Goal: Share content

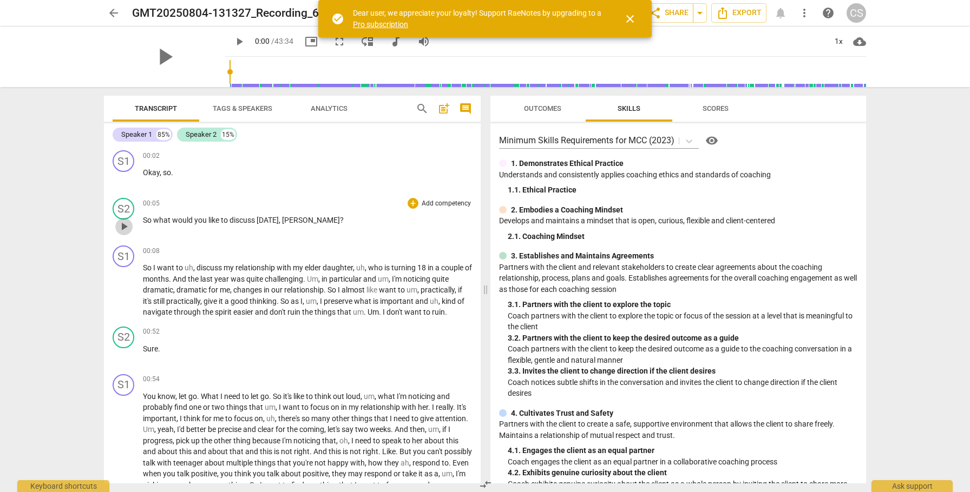
click at [123, 227] on span "play_arrow" at bounding box center [123, 226] width 13 height 13
click at [123, 227] on span "pause" at bounding box center [123, 226] width 13 height 13
type input "6"
click at [627, 15] on span "close" at bounding box center [629, 18] width 13 height 13
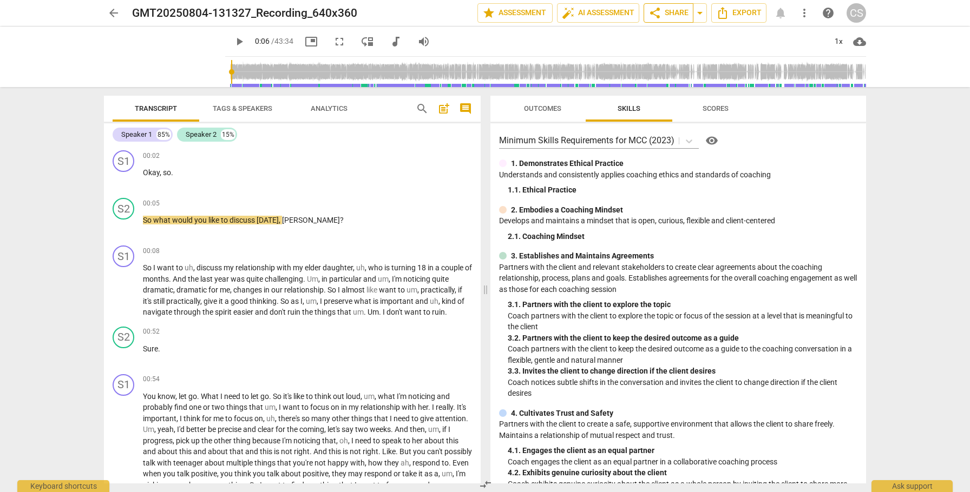
click at [666, 13] on span "share Share" at bounding box center [668, 12] width 40 height 13
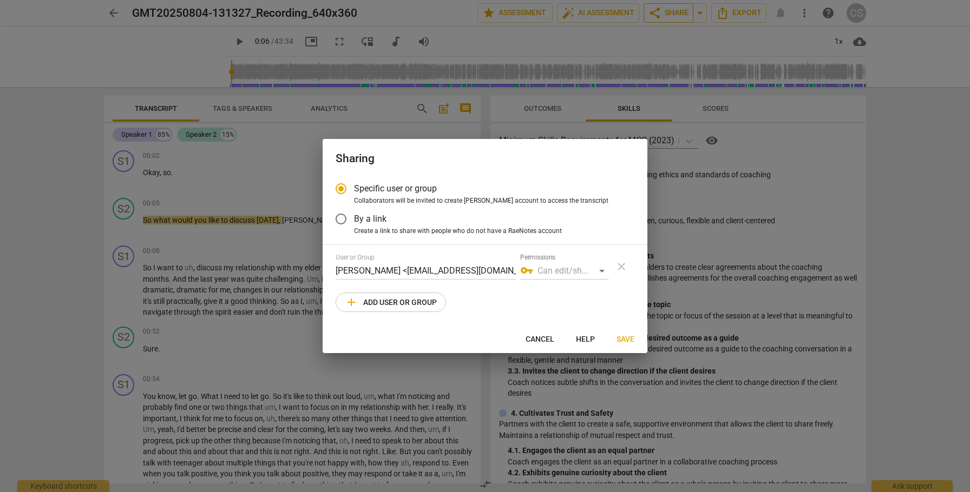
radio input "false"
click at [340, 219] on input "By a link" at bounding box center [341, 219] width 26 height 26
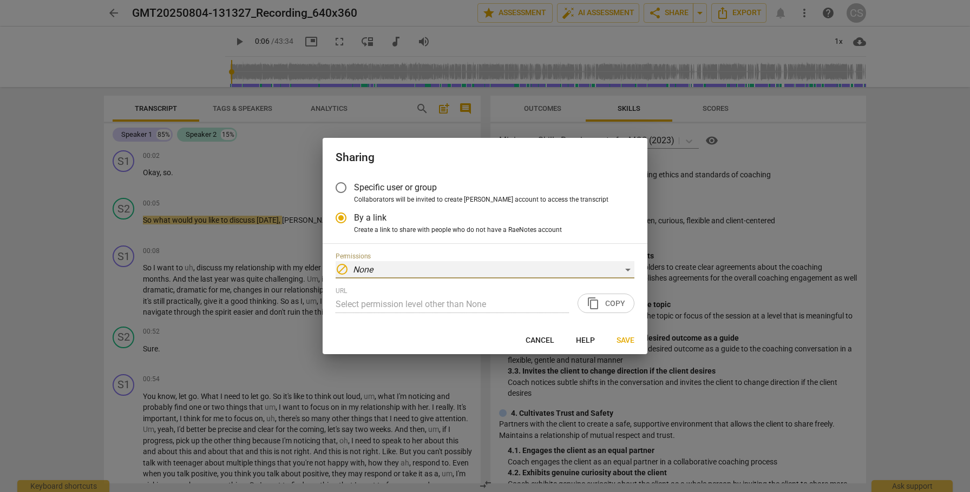
click at [629, 267] on div "block None" at bounding box center [484, 269] width 299 height 17
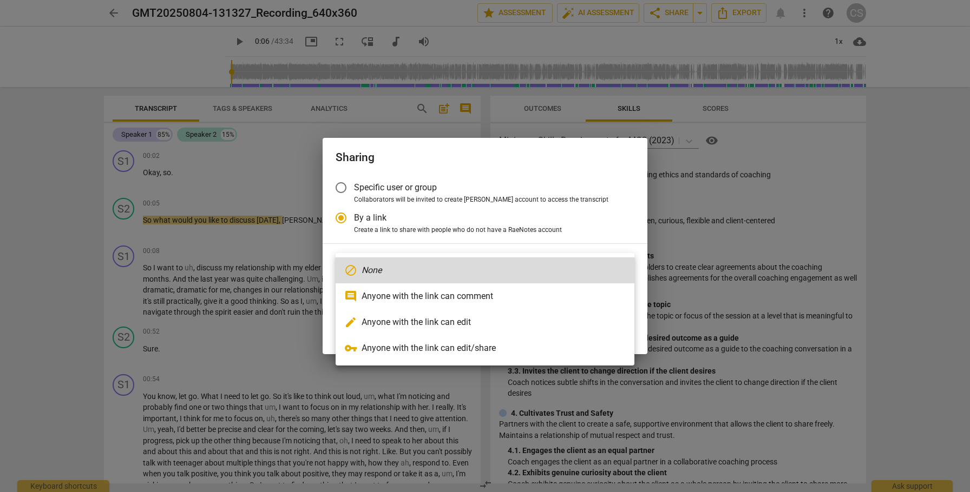
click at [558, 322] on li "edit Anyone with the link can edit" at bounding box center [484, 322] width 299 height 26
radio input "false"
type input "[URL][DOMAIN_NAME]"
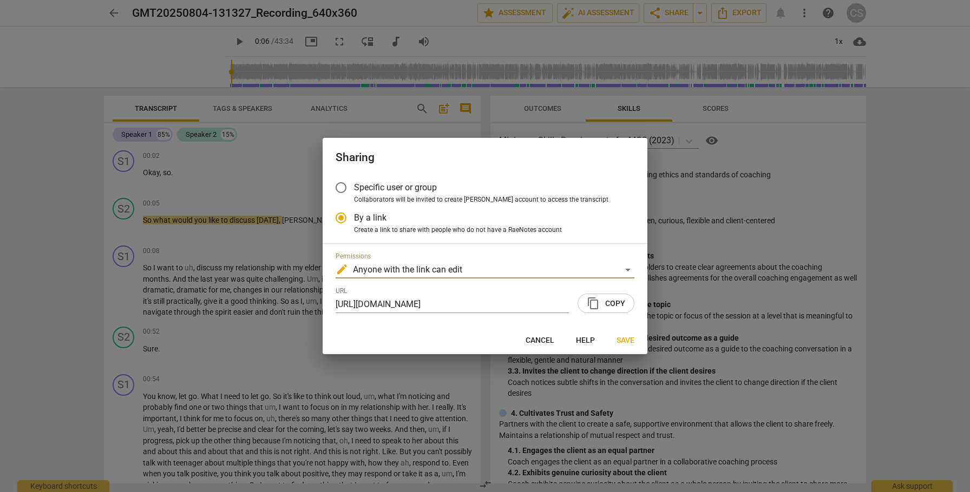
click at [590, 308] on span "content_copy" at bounding box center [593, 303] width 13 height 13
click at [622, 341] on span "Save" at bounding box center [625, 340] width 18 height 11
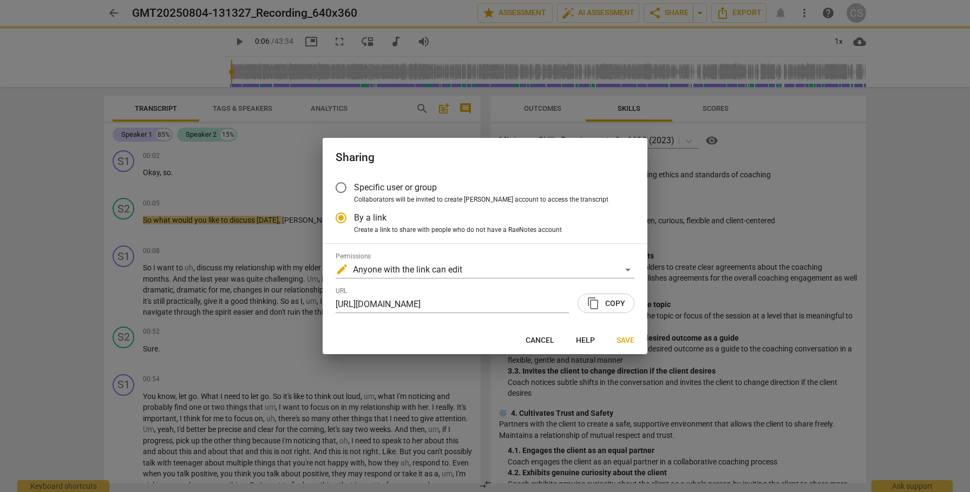
radio input "false"
